Goal: Find specific page/section

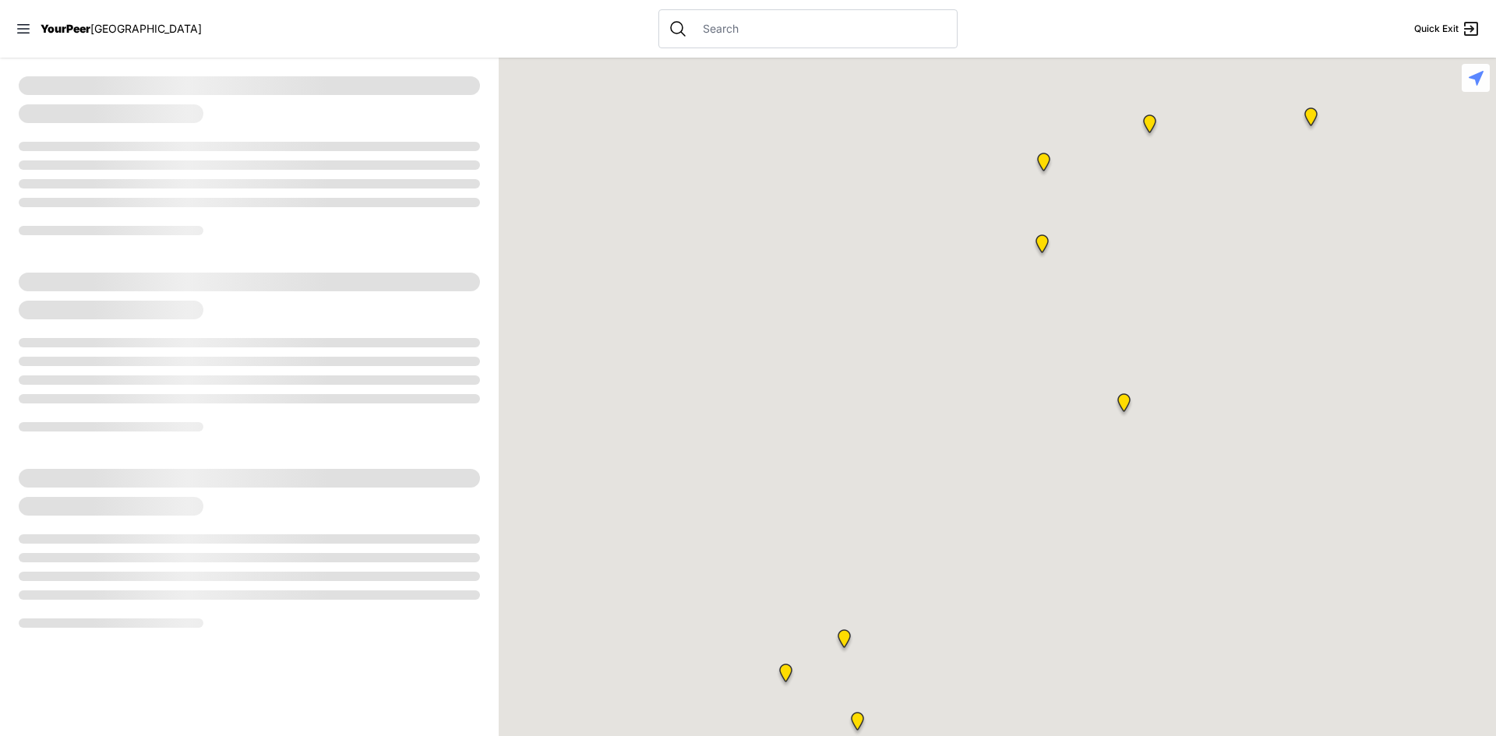
select select "recentlyUpdated"
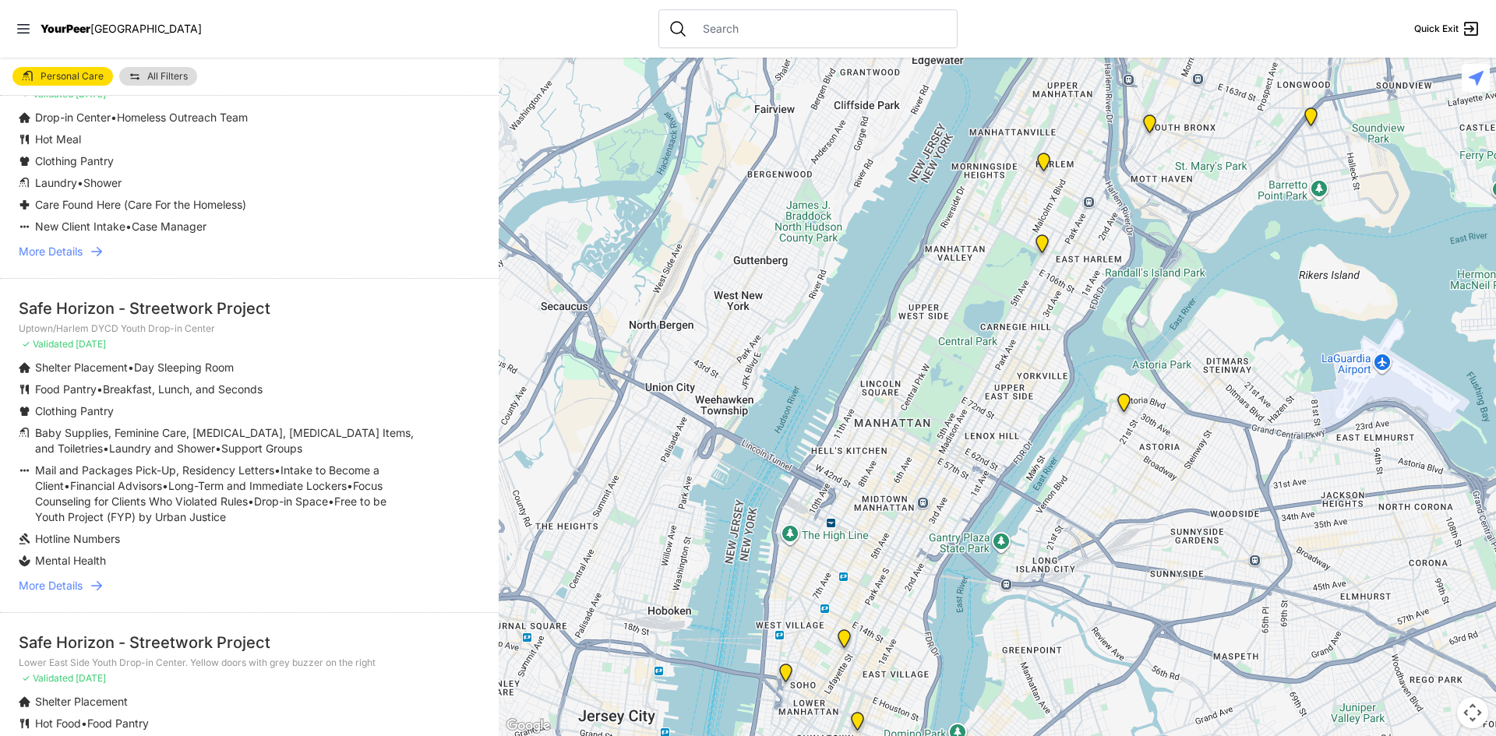
scroll to position [1558, 0]
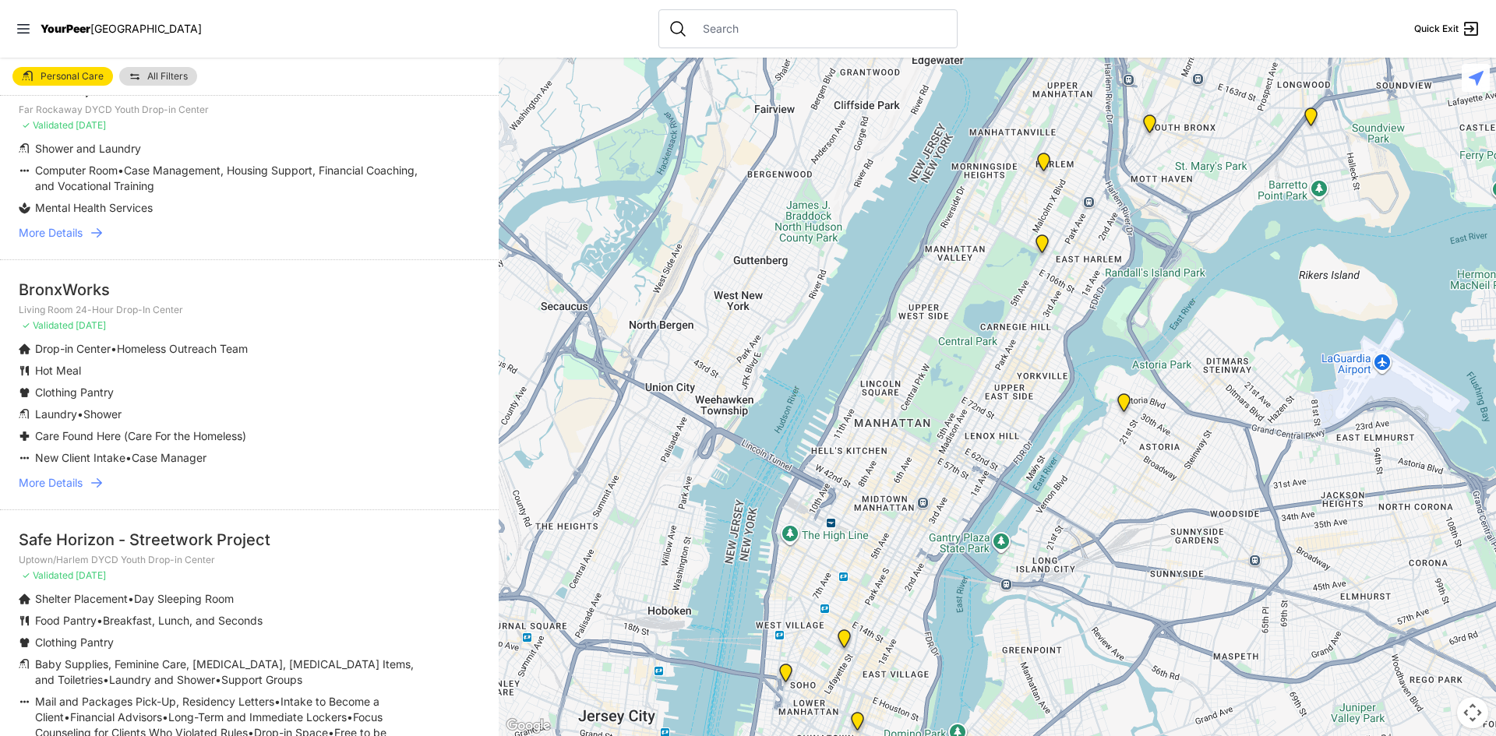
scroll to position [623, 0]
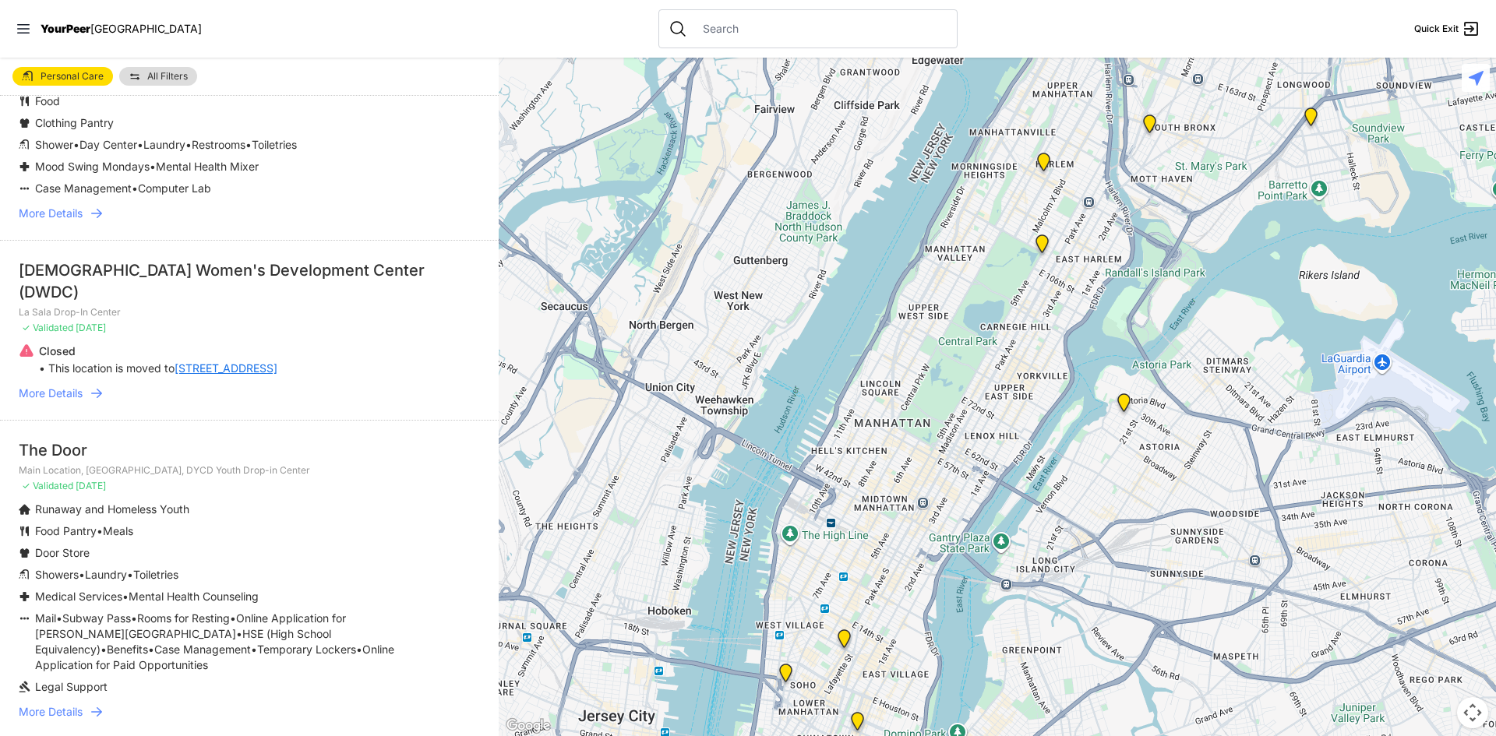
click at [135, 79] on img at bounding box center [135, 76] width 12 height 12
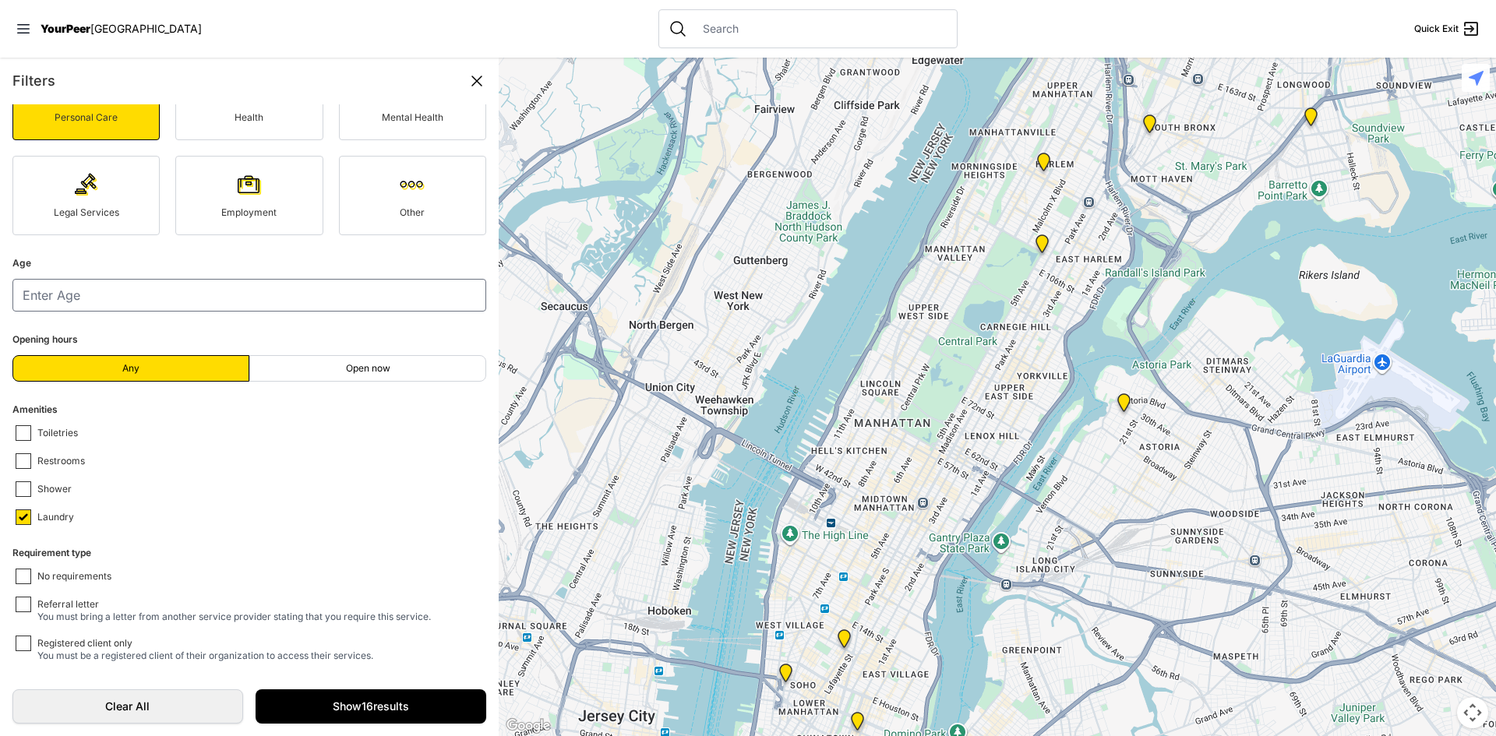
scroll to position [180, 0]
click at [292, 702] on link "Show 16 results" at bounding box center [371, 706] width 231 height 34
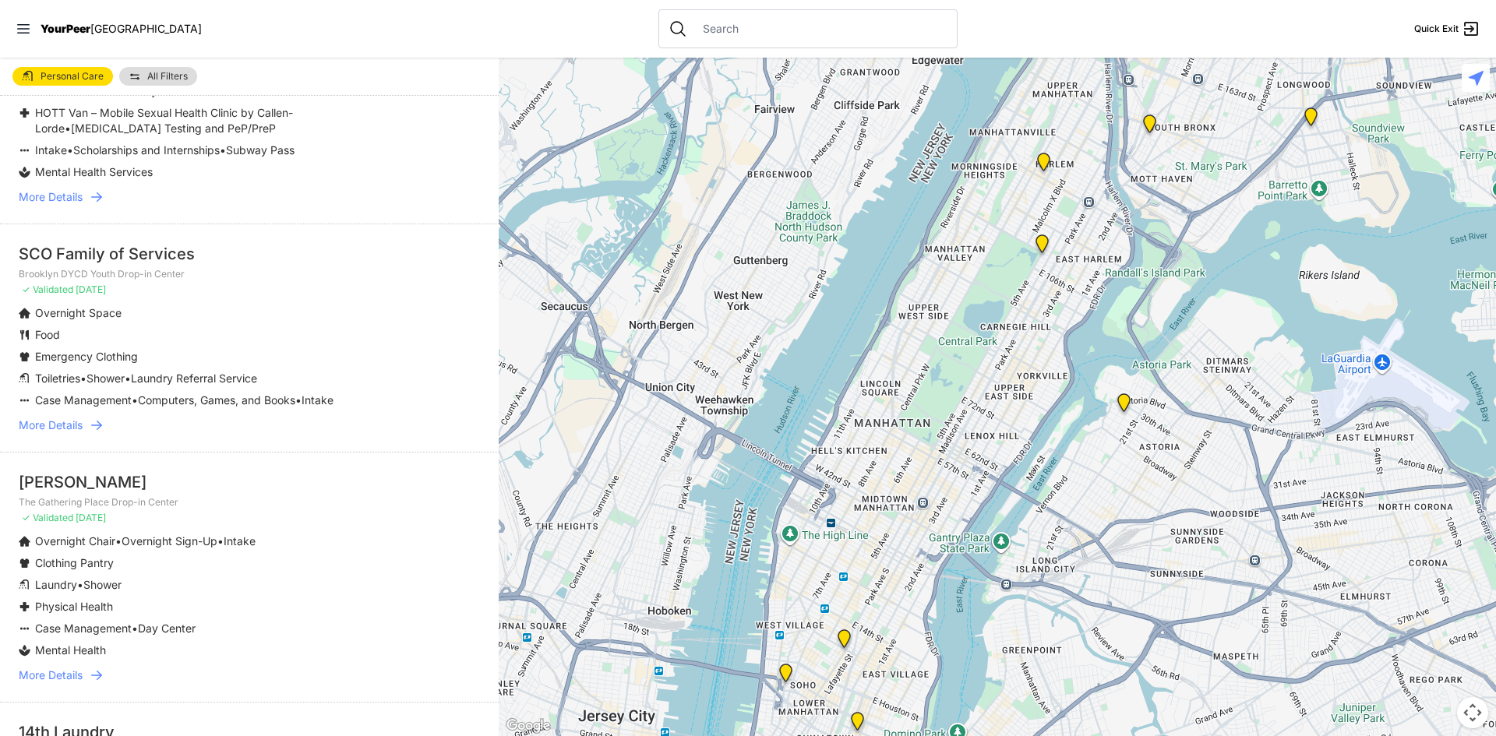
scroll to position [2866, 0]
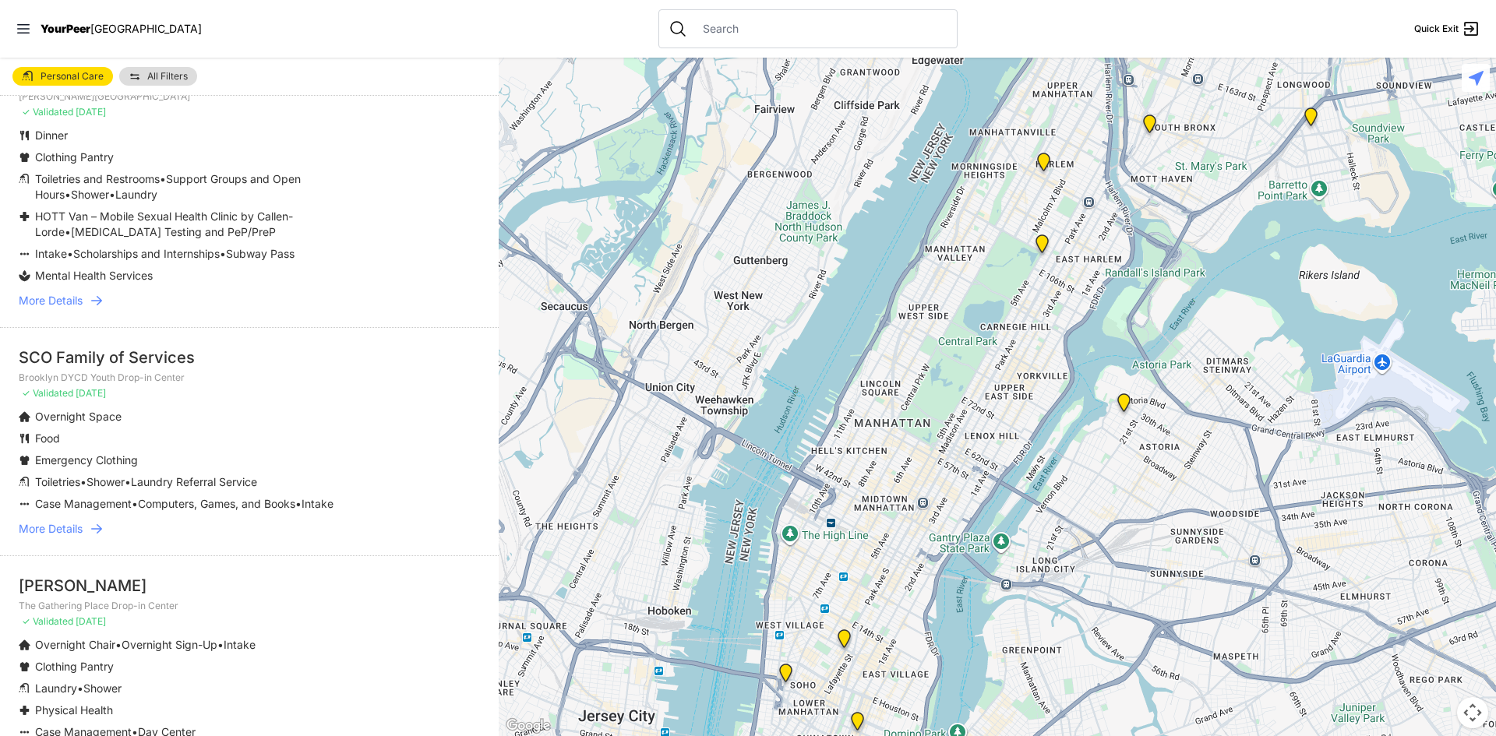
click at [83, 521] on span "More Details" at bounding box center [51, 529] width 64 height 16
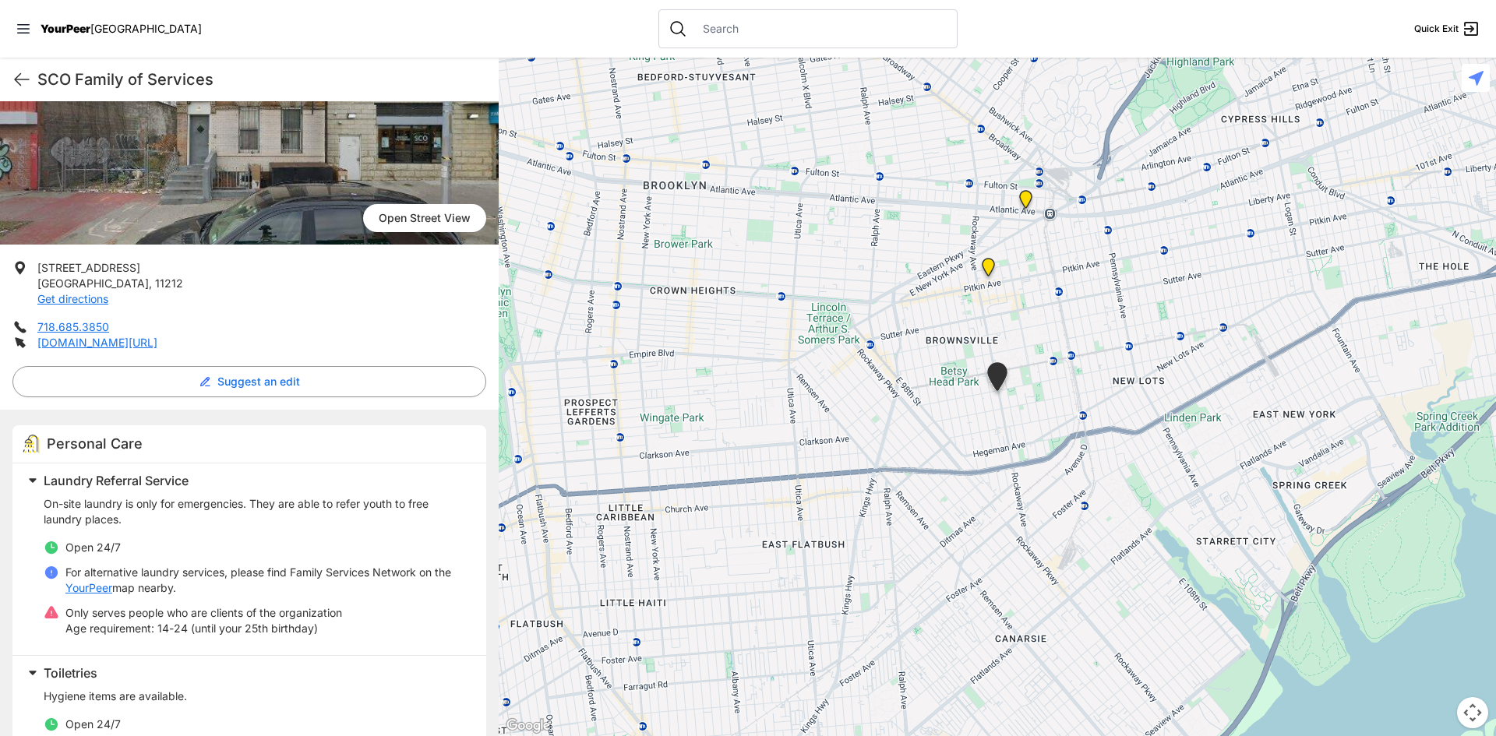
scroll to position [234, 0]
